Goal: Information Seeking & Learning: Learn about a topic

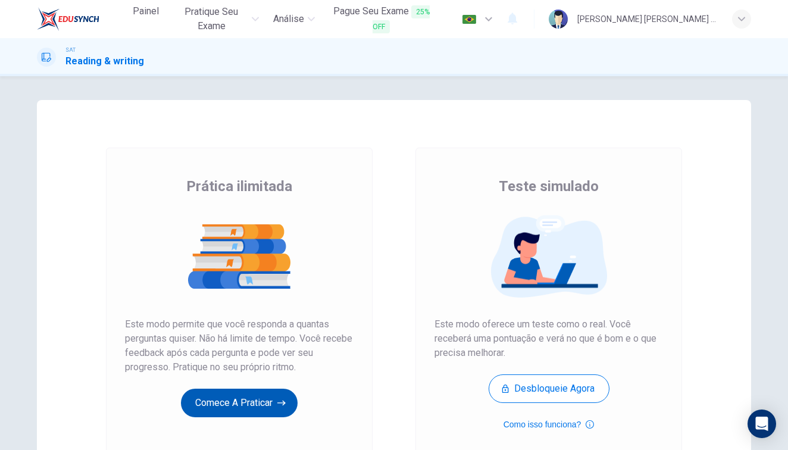
click at [227, 404] on button "Comece a praticar" at bounding box center [239, 403] width 117 height 29
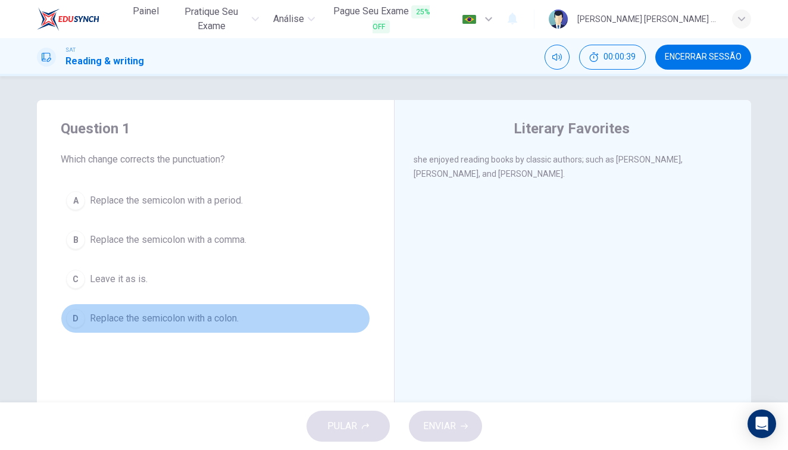
click at [198, 323] on span "Replace the semicolon with a colon." at bounding box center [164, 318] width 149 height 14
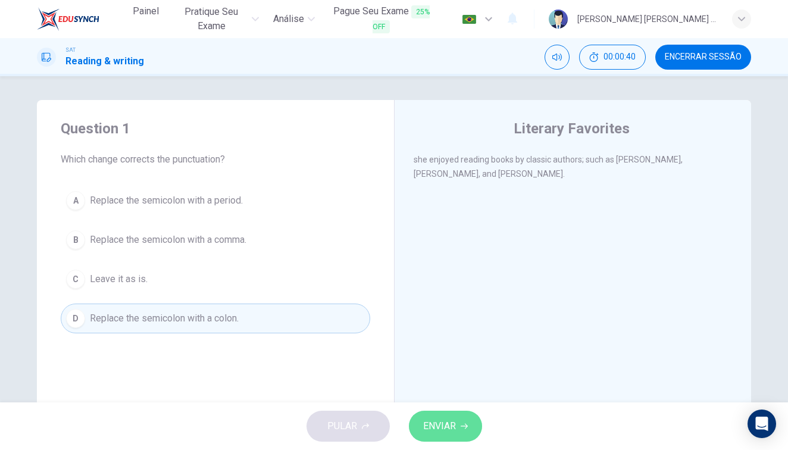
click at [444, 420] on span "ENVIAR" at bounding box center [439, 426] width 33 height 17
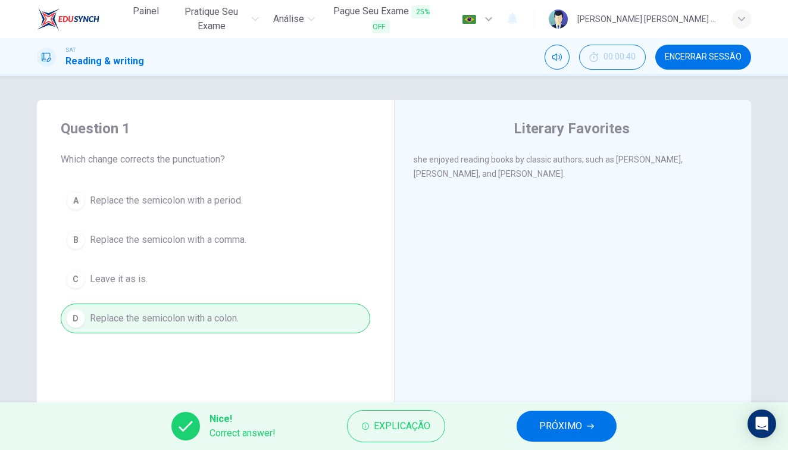
click at [534, 421] on button "PRÓXIMO" at bounding box center [567, 426] width 100 height 31
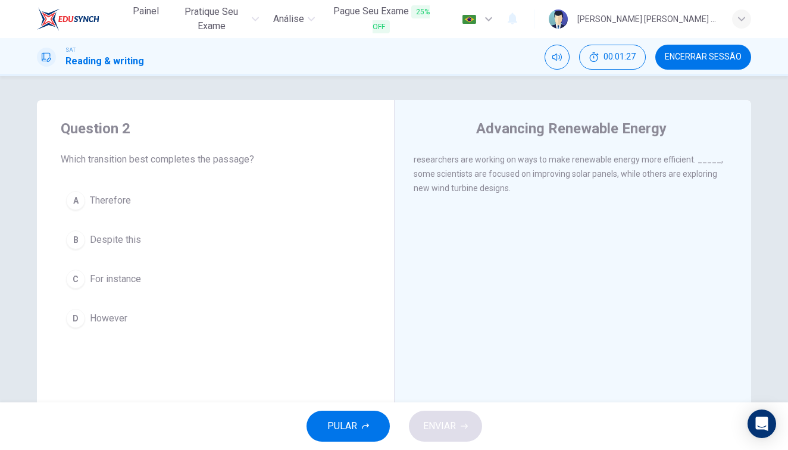
click at [80, 324] on div "D" at bounding box center [75, 318] width 19 height 19
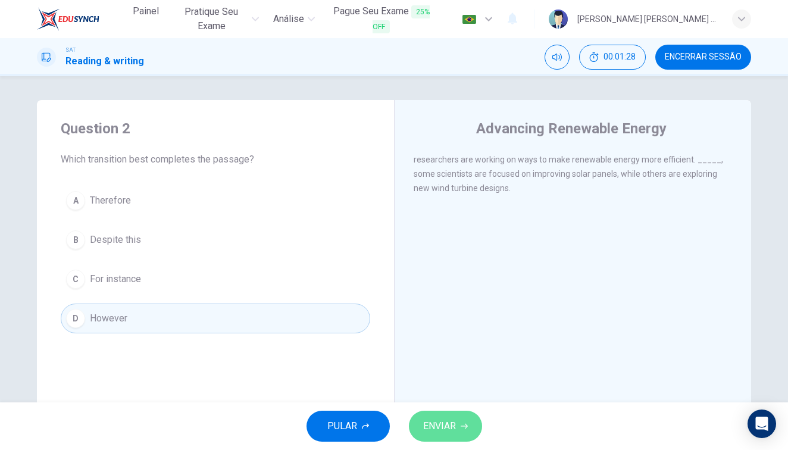
click at [444, 434] on span "ENVIAR" at bounding box center [439, 426] width 33 height 17
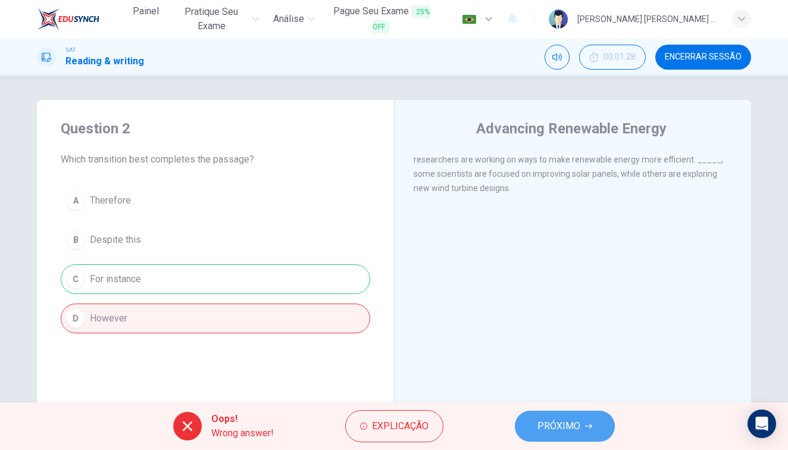
click at [579, 428] on span "PRÓXIMO" at bounding box center [559, 426] width 43 height 17
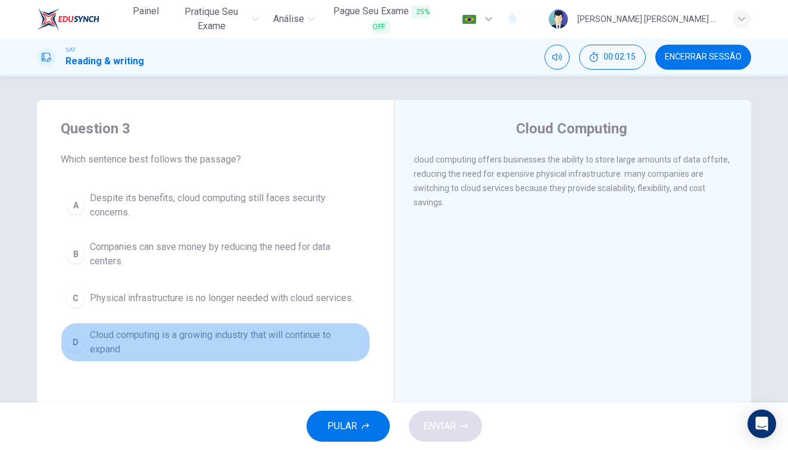
click at [339, 347] on span "Cloud computing is a growing industry that will continue to expand." at bounding box center [227, 342] width 275 height 29
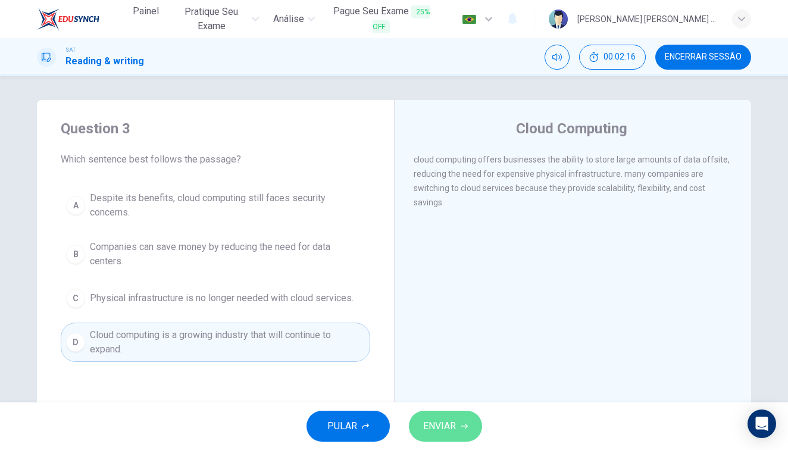
click at [456, 425] on span "ENVIAR" at bounding box center [439, 426] width 33 height 17
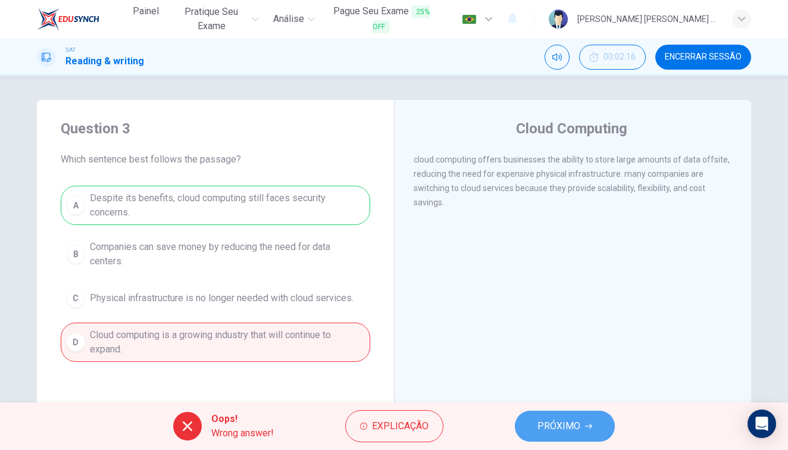
click at [571, 433] on span "PRÓXIMO" at bounding box center [559, 426] width 43 height 17
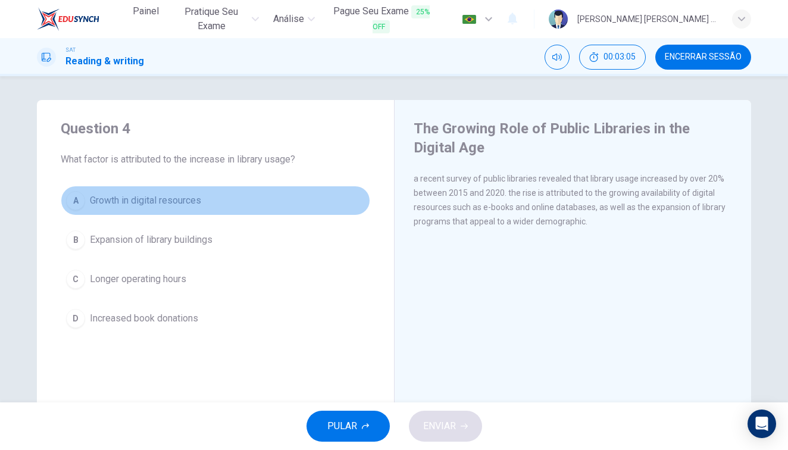
click at [97, 203] on span "Growth in digital resources" at bounding box center [145, 201] width 111 height 14
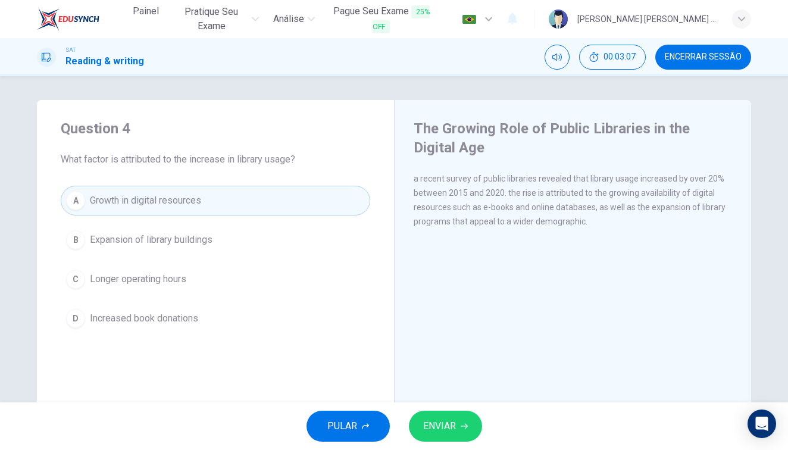
click at [418, 432] on button "ENVIAR" at bounding box center [445, 426] width 73 height 31
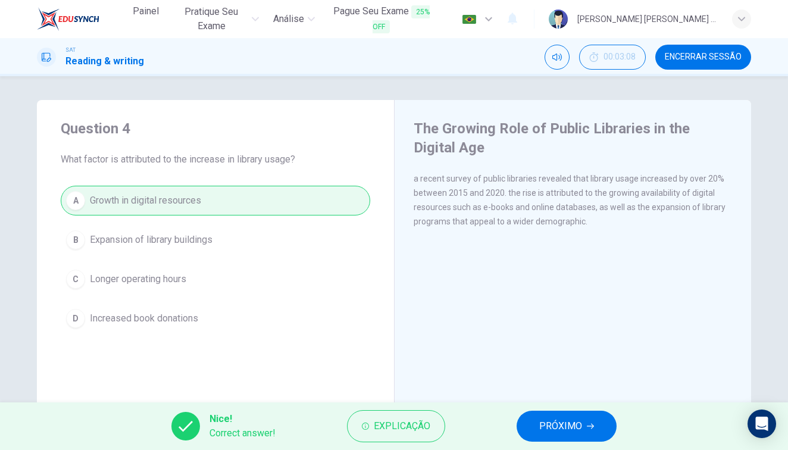
click at [587, 424] on icon "button" at bounding box center [590, 426] width 7 height 7
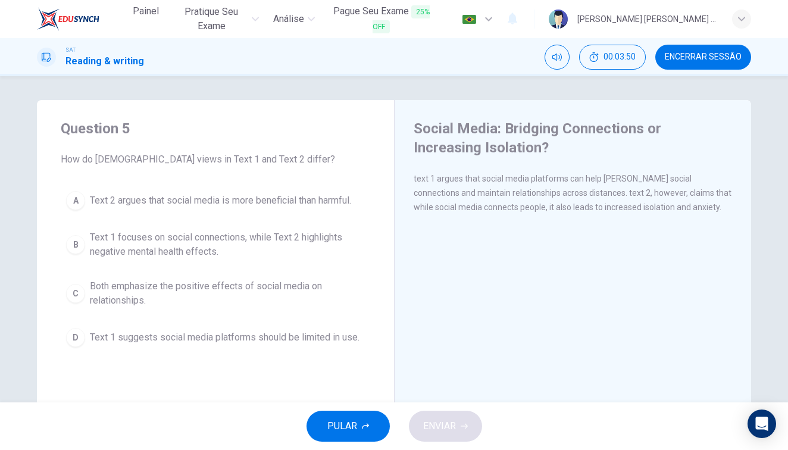
click at [214, 241] on span "Text 1 focuses on social connections, while Text 2 highlights negative mental h…" at bounding box center [227, 244] width 275 height 29
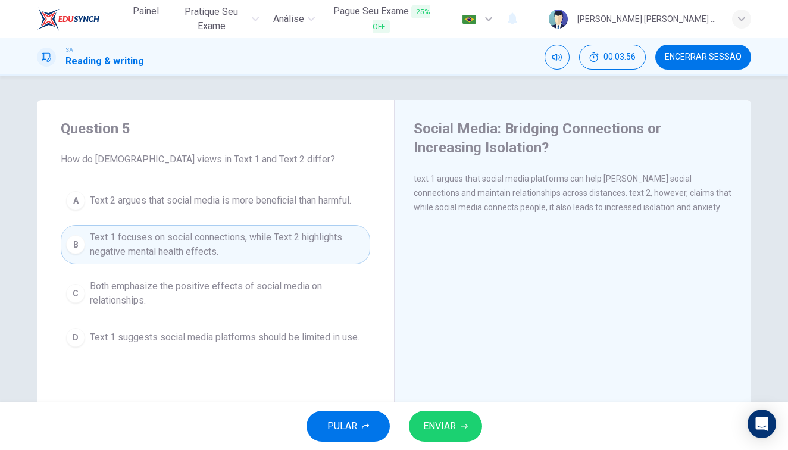
click at [469, 429] on button "ENVIAR" at bounding box center [445, 426] width 73 height 31
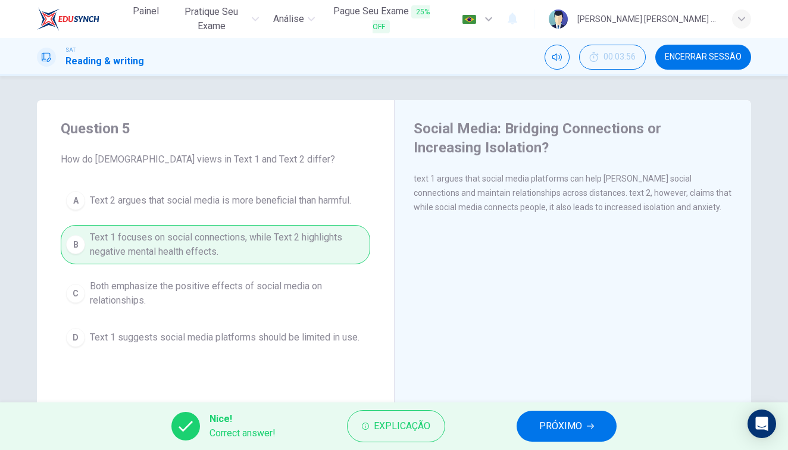
click at [551, 414] on button "PRÓXIMO" at bounding box center [567, 426] width 100 height 31
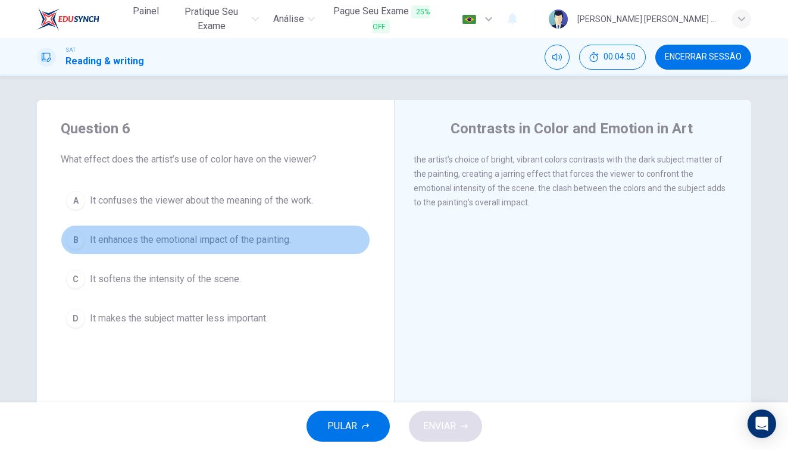
click at [223, 246] on span "It enhances the emotional impact of the painting." at bounding box center [190, 240] width 201 height 14
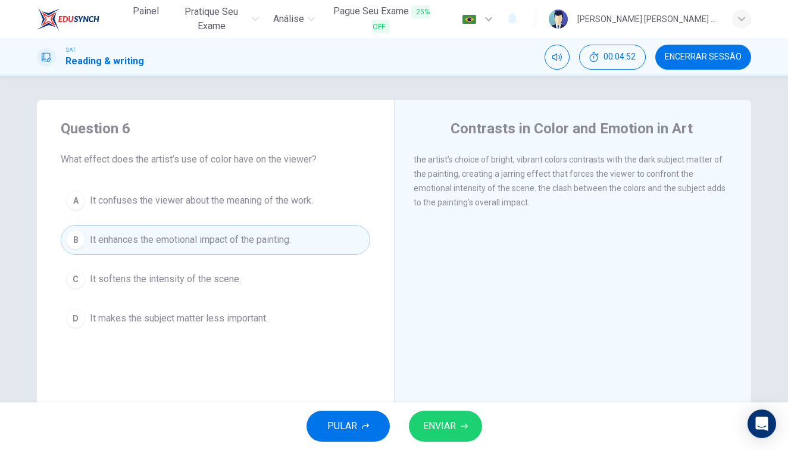
click at [443, 432] on span "ENVIAR" at bounding box center [439, 426] width 33 height 17
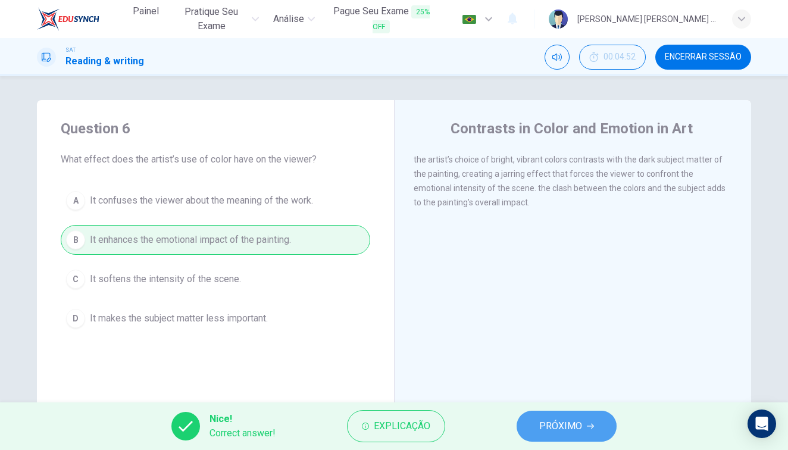
click at [582, 418] on span "PRÓXIMO" at bounding box center [561, 426] width 43 height 17
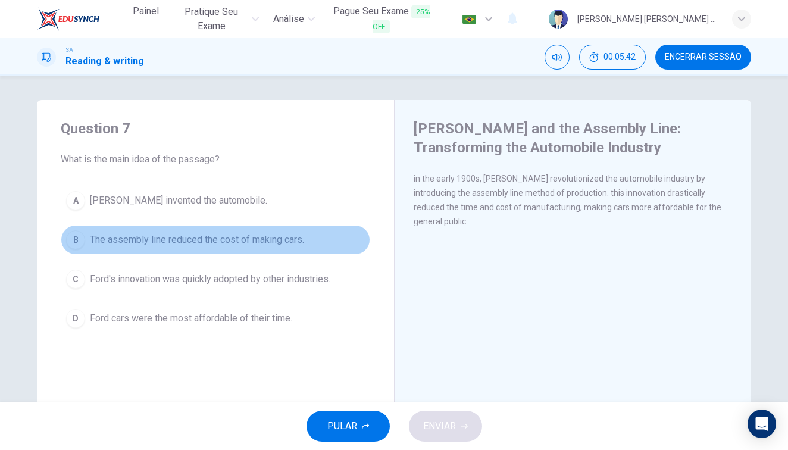
click at [164, 233] on span "The assembly line reduced the cost of making cars." at bounding box center [197, 240] width 214 height 14
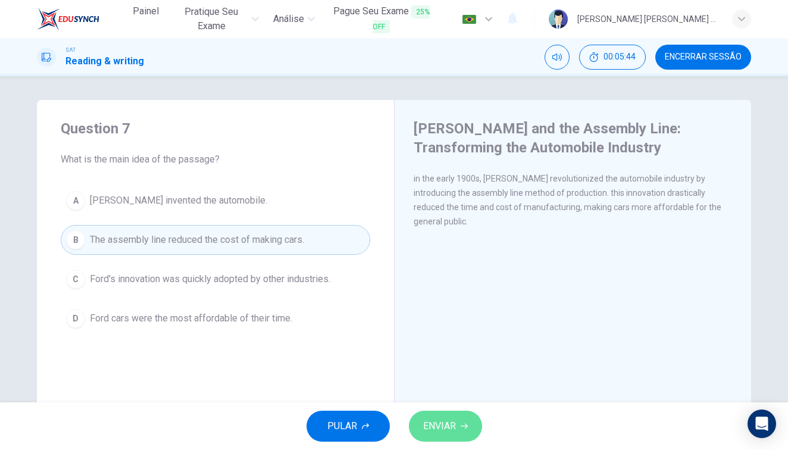
click at [429, 423] on span "ENVIAR" at bounding box center [439, 426] width 33 height 17
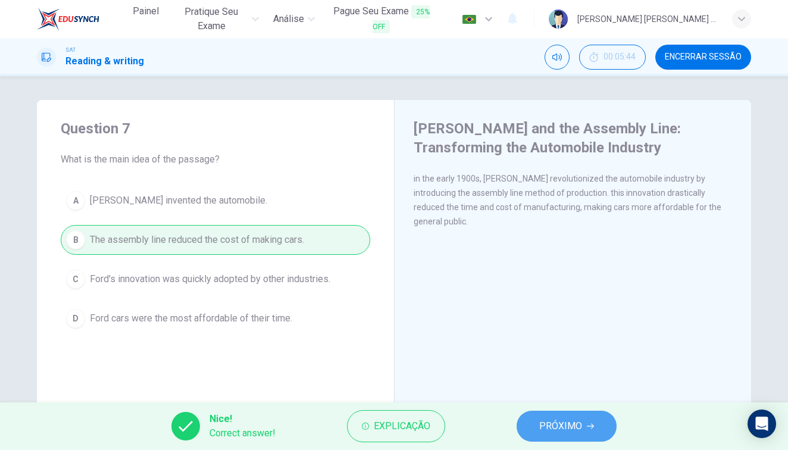
click at [548, 418] on span "PRÓXIMO" at bounding box center [561, 426] width 43 height 17
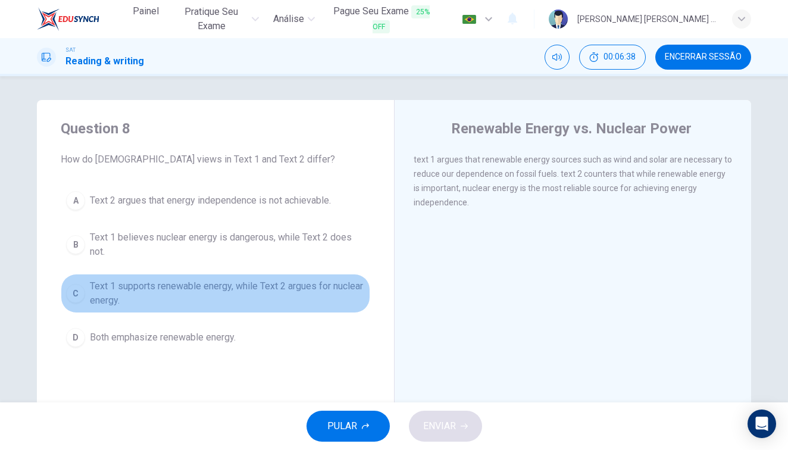
click at [205, 289] on span "Text 1 supports renewable energy, while Text 2 argues for nuclear energy." at bounding box center [227, 293] width 275 height 29
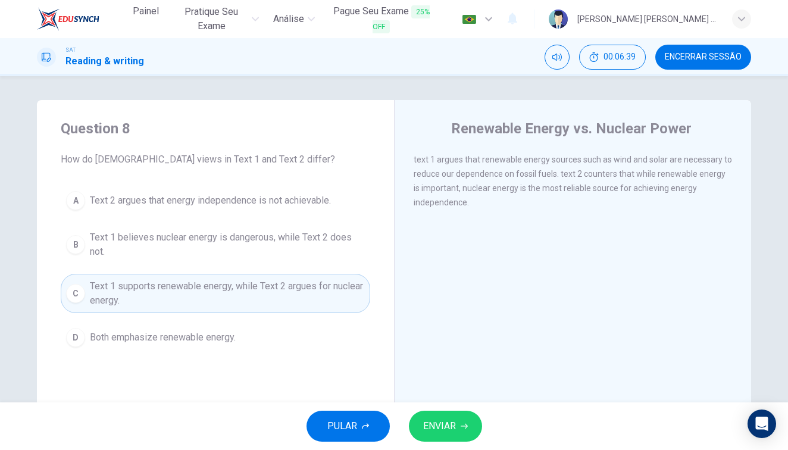
click at [449, 425] on span "ENVIAR" at bounding box center [439, 426] width 33 height 17
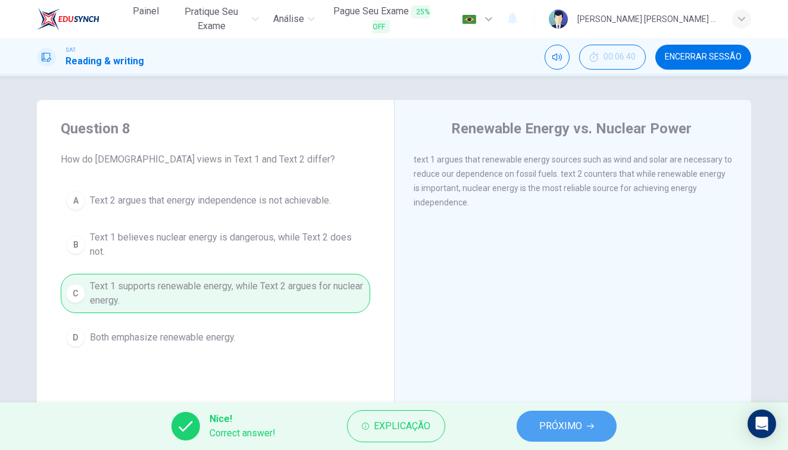
click at [573, 428] on span "PRÓXIMO" at bounding box center [561, 426] width 43 height 17
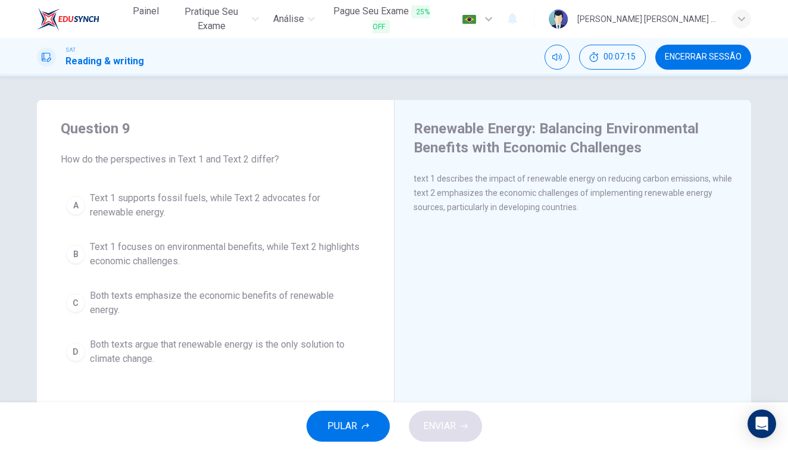
click at [158, 256] on span "Text 1 focuses on environmental benefits, while Text 2 highlights economic chal…" at bounding box center [227, 254] width 275 height 29
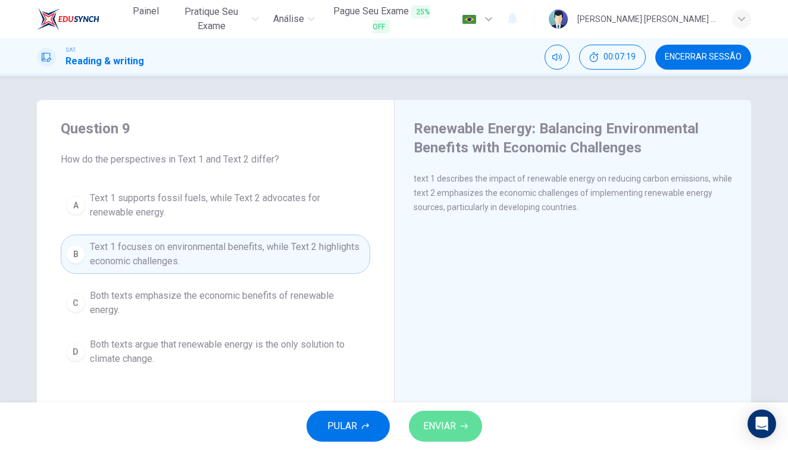
click at [447, 428] on span "ENVIAR" at bounding box center [439, 426] width 33 height 17
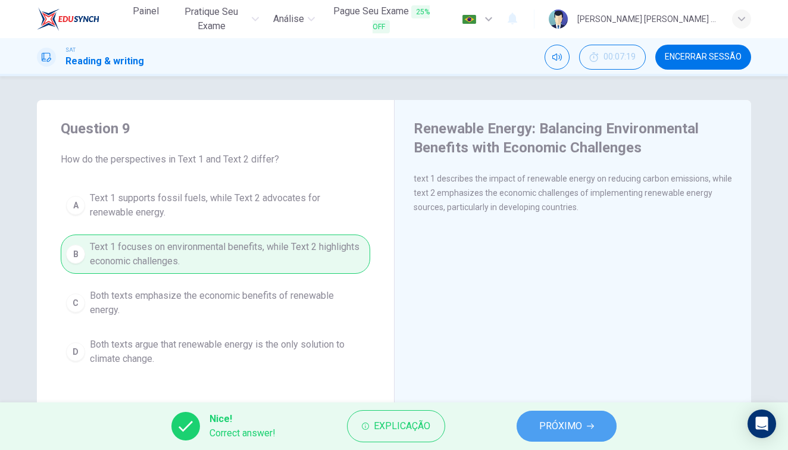
click at [534, 431] on button "PRÓXIMO" at bounding box center [567, 426] width 100 height 31
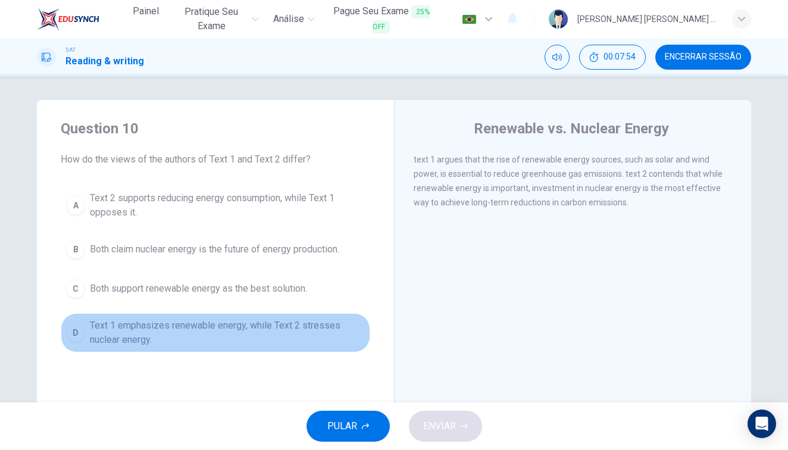
click at [266, 329] on span "Text 1 emphasizes renewable energy, while Text 2 stresses nuclear energy." at bounding box center [227, 333] width 275 height 29
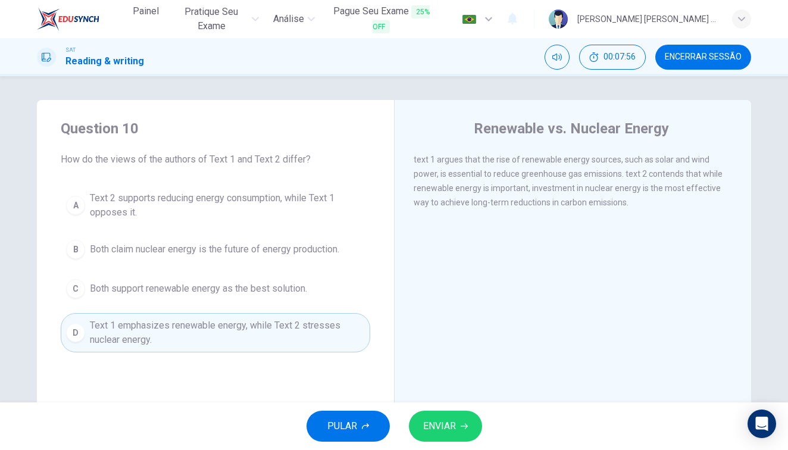
click at [449, 429] on span "ENVIAR" at bounding box center [439, 426] width 33 height 17
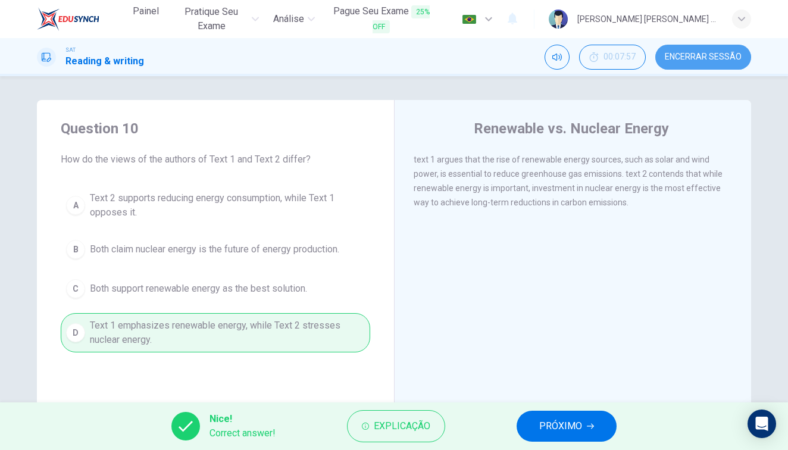
click at [693, 60] on span "Encerrar Sessão" at bounding box center [703, 57] width 77 height 10
